Goal: Task Accomplishment & Management: Complete application form

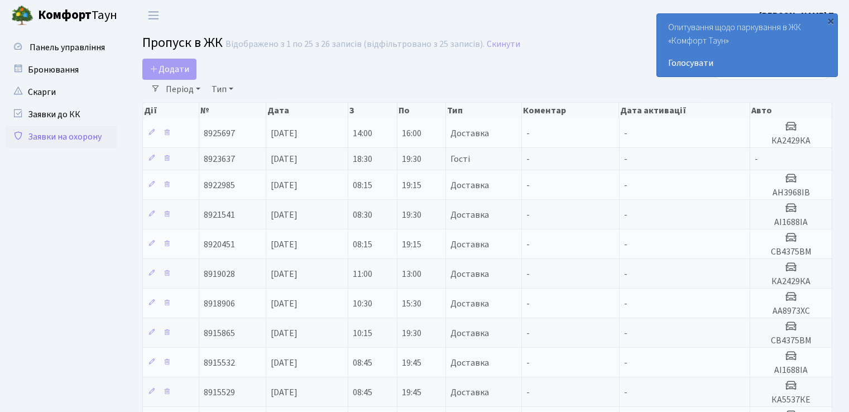
select select "25"
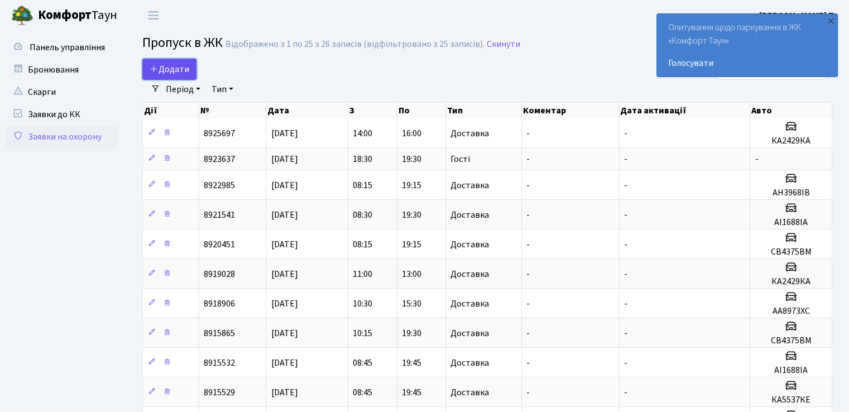
click at [180, 73] on span "Додати" at bounding box center [170, 69] width 40 height 12
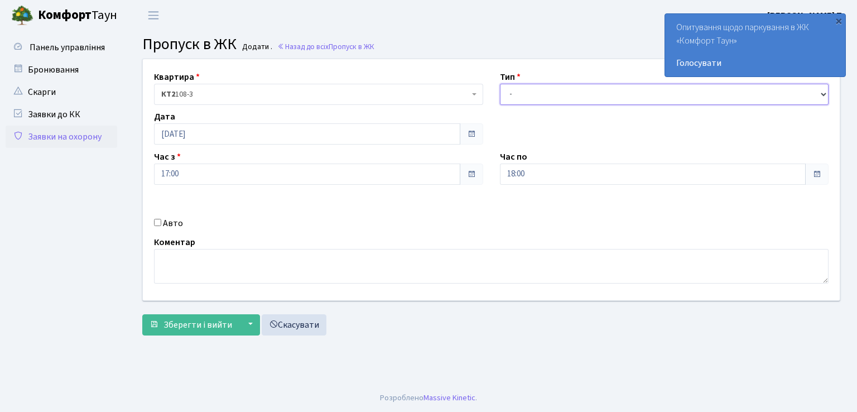
click at [541, 93] on select "- Доставка Таксі Гості Сервіс" at bounding box center [664, 94] width 329 height 21
select select "1"
click at [500, 84] on select "- Доставка Таксі Гості Сервіс" at bounding box center [664, 94] width 329 height 21
click at [159, 220] on input "Авто" at bounding box center [157, 222] width 7 height 7
checkbox input "true"
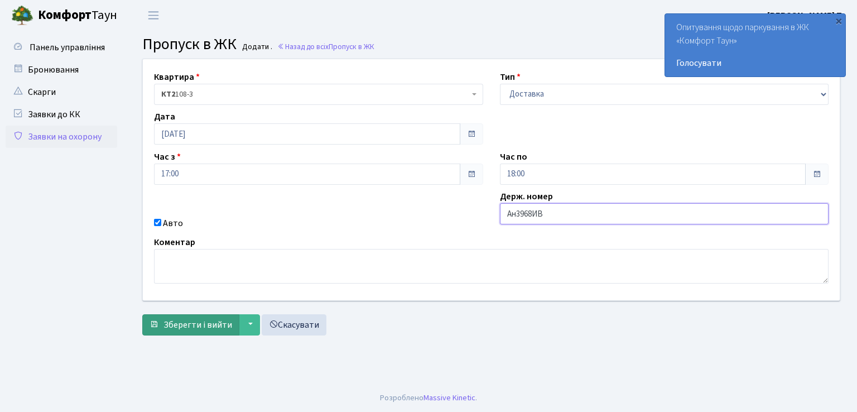
type input "Ан3968ИВ"
click at [186, 322] on span "Зберегти і вийти" at bounding box center [197, 325] width 69 height 12
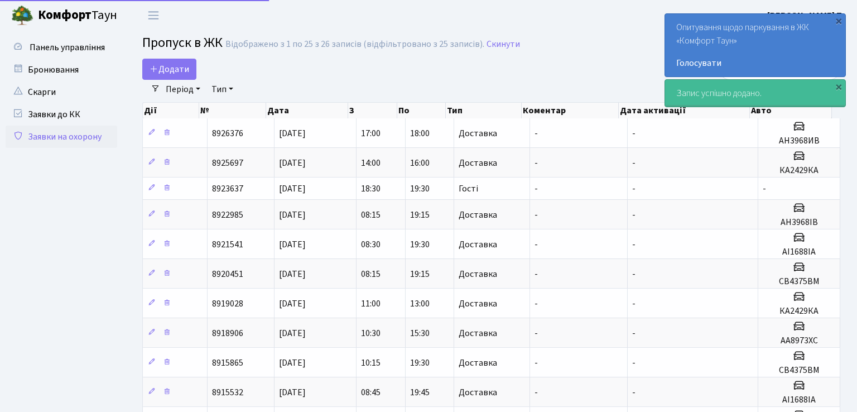
select select "25"
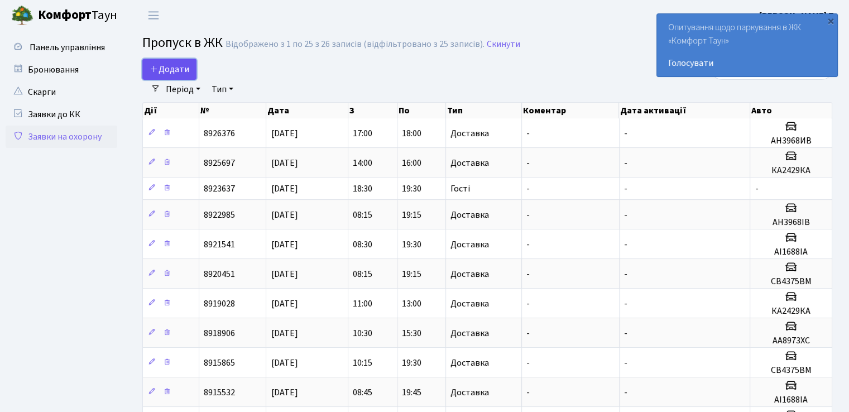
click at [169, 74] on span "Додати" at bounding box center [170, 69] width 40 height 12
